Goal: Find specific page/section: Find specific page/section

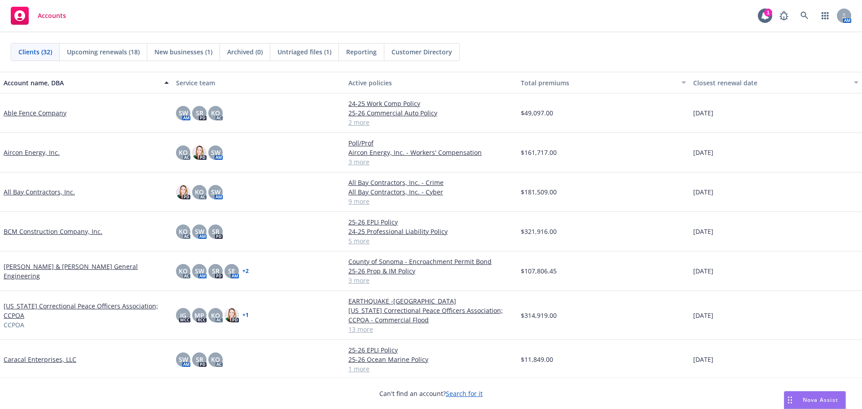
click at [22, 154] on link "Aircon Energy, Inc." at bounding box center [32, 152] width 56 height 9
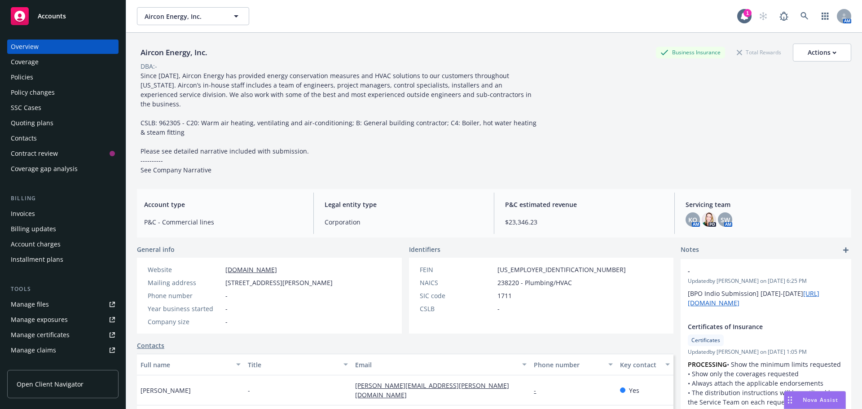
click at [23, 82] on div "Policies" at bounding box center [22, 77] width 22 height 14
